Goal: Transaction & Acquisition: Obtain resource

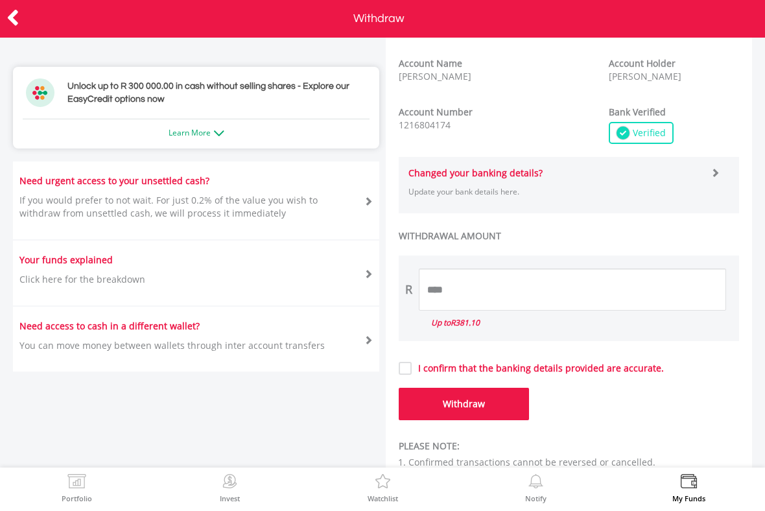
scroll to position [380, 0]
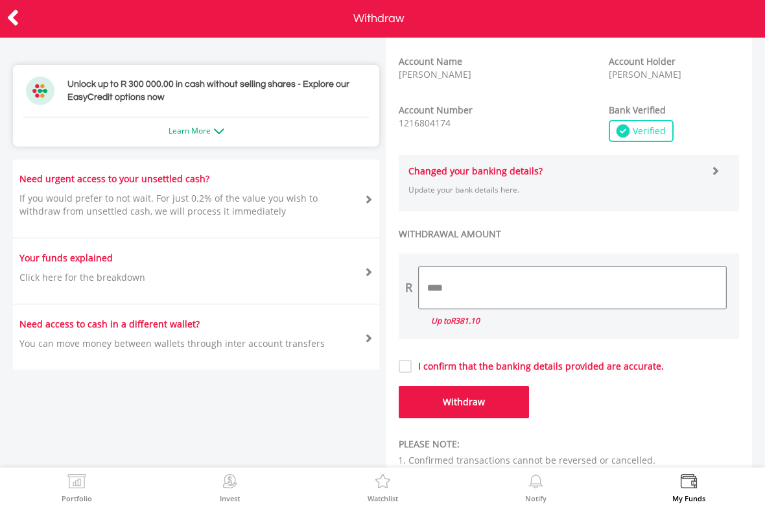
click at [659, 267] on input "****" at bounding box center [572, 287] width 307 height 42
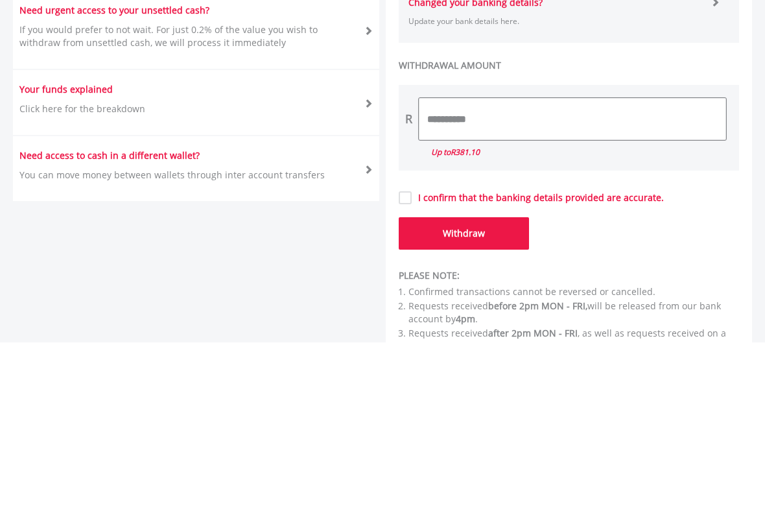
click at [566, 266] on input "**********" at bounding box center [572, 287] width 307 height 42
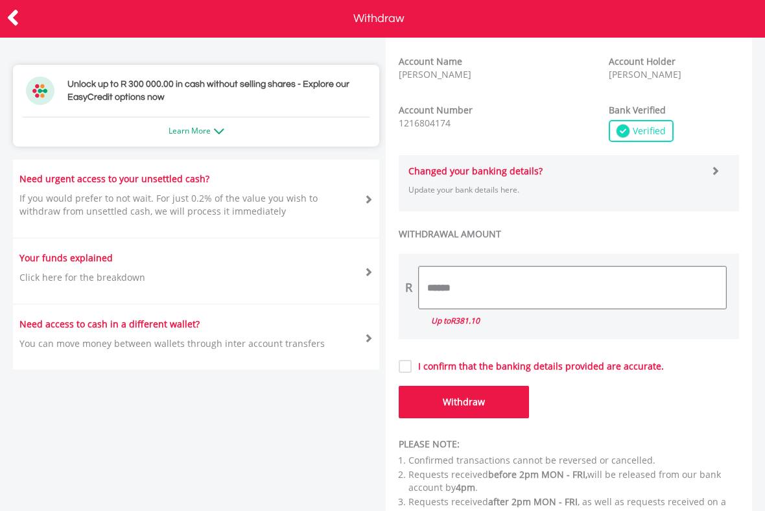
type input "******"
click at [412, 371] on label "I confirm that the banking details provided are accurate." at bounding box center [538, 366] width 252 height 13
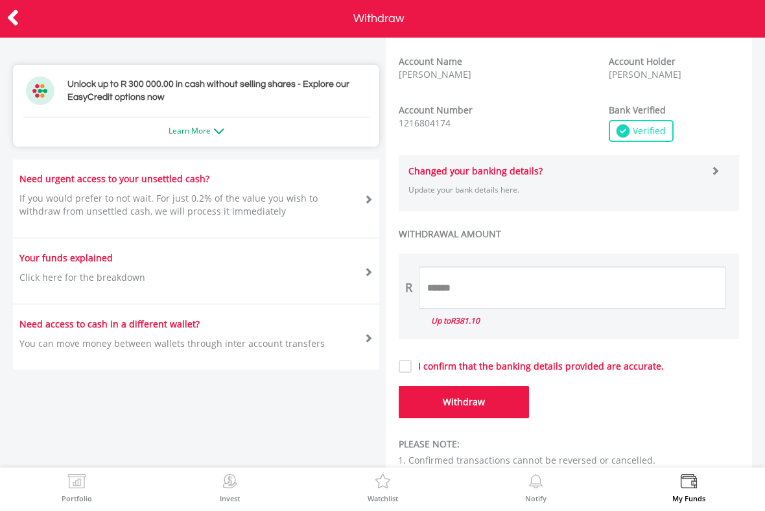
click at [485, 395] on button "Withdraw" at bounding box center [464, 402] width 130 height 32
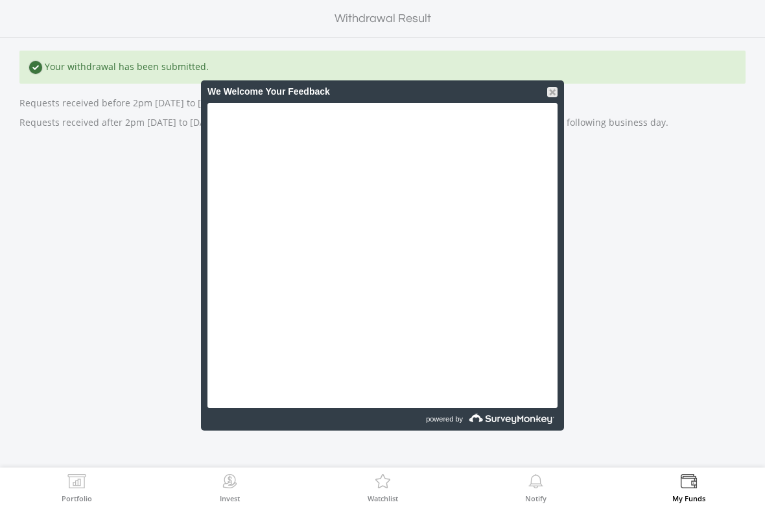
click at [0, 476] on div "Portfolio" at bounding box center [76, 487] width 153 height 40
click at [556, 85] on div "We Welcome Your Feedback" at bounding box center [382, 91] width 350 height 23
click at [552, 80] on div "We Welcome Your Feedback" at bounding box center [382, 91] width 350 height 23
click at [557, 93] on div at bounding box center [552, 92] width 10 height 10
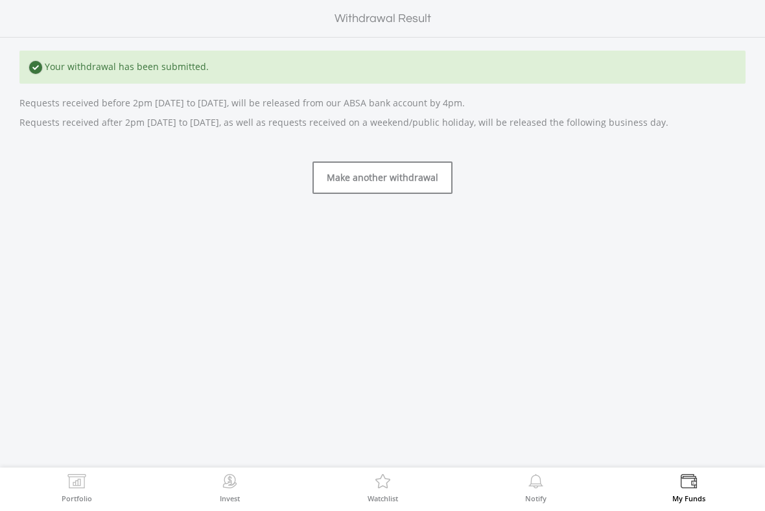
click at [673, 170] on div "Make another withdrawal" at bounding box center [382, 177] width 726 height 32
click at [433, 171] on link "Make another withdrawal" at bounding box center [382, 177] width 140 height 32
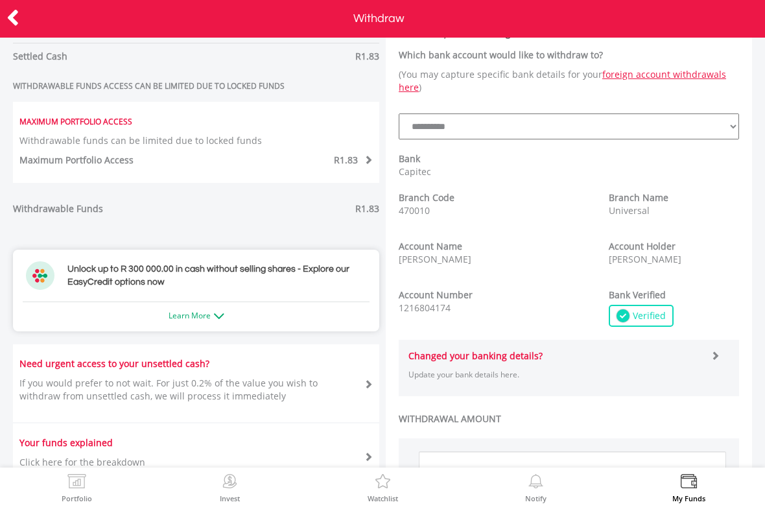
scroll to position [195, 0]
click at [222, 318] on img at bounding box center [219, 316] width 10 height 6
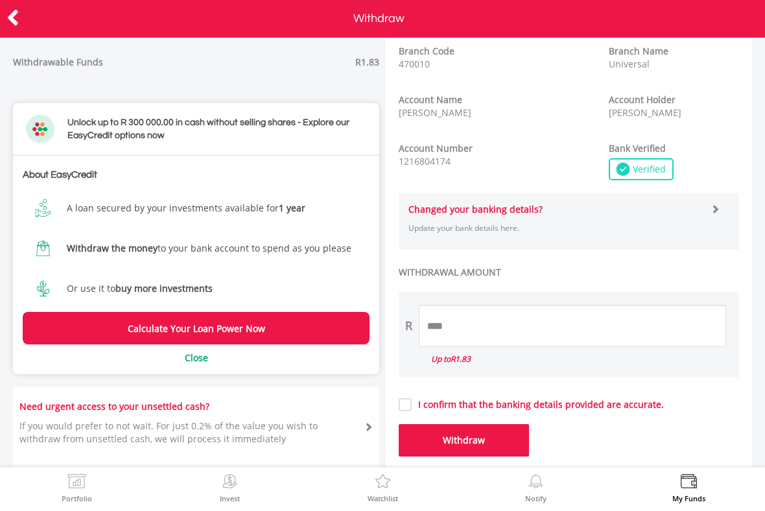
scroll to position [366, 0]
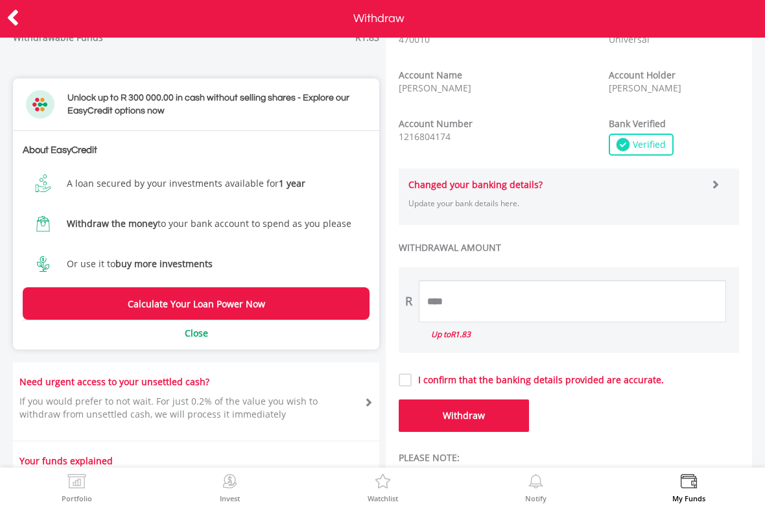
click at [322, 305] on link "Calculate Your Loan Power Now" at bounding box center [196, 303] width 347 height 32
